Goal: Task Accomplishment & Management: Complete application form

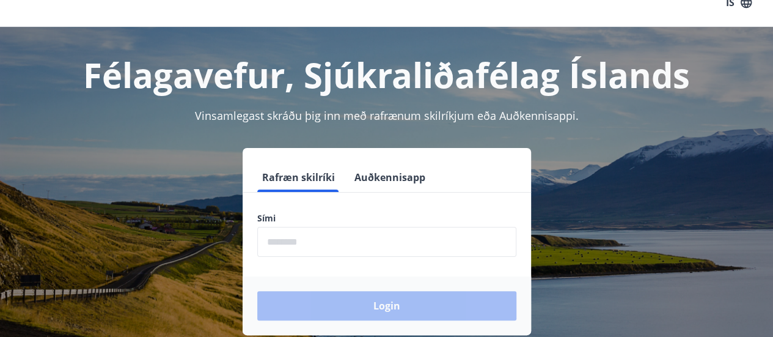
scroll to position [13, 0]
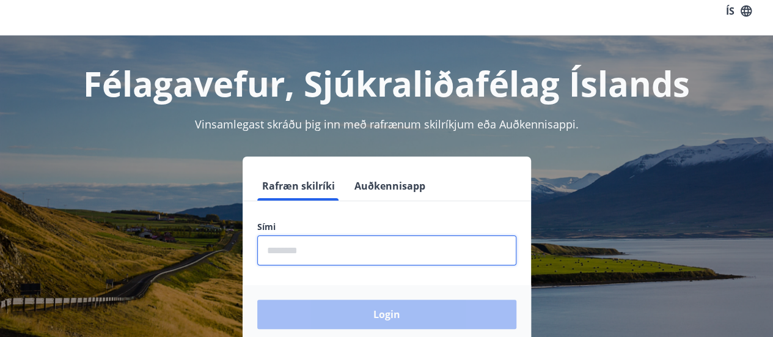
click at [314, 253] on input "phone" at bounding box center [386, 250] width 259 height 30
type input "********"
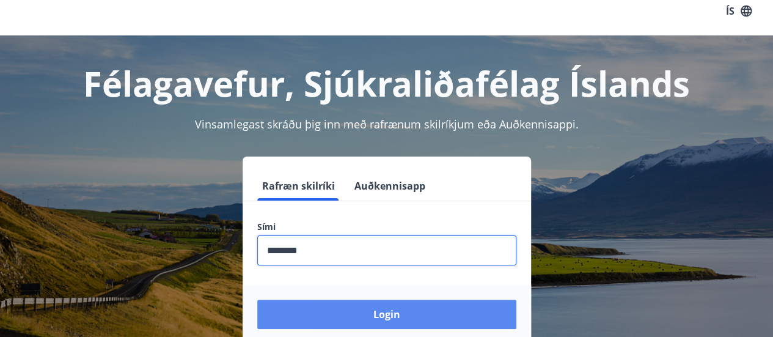
click at [388, 315] on button "Login" at bounding box center [386, 314] width 259 height 29
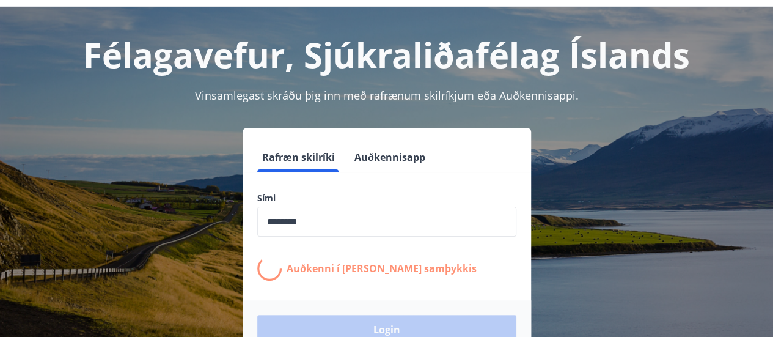
scroll to position [0, 0]
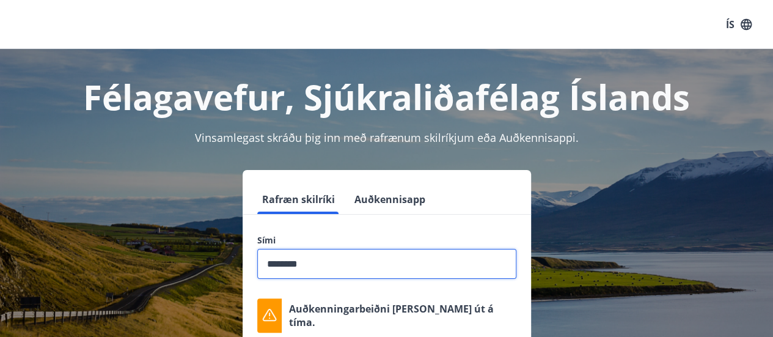
click at [315, 265] on input "phone" at bounding box center [386, 264] width 259 height 30
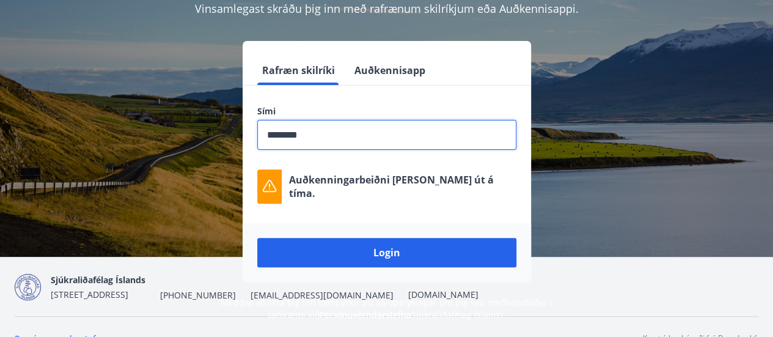
scroll to position [151, 0]
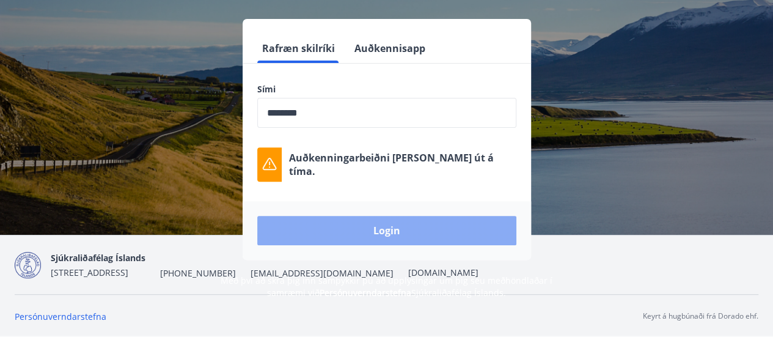
click at [391, 229] on button "Login" at bounding box center [386, 230] width 259 height 29
